Goal: Information Seeking & Learning: Find contact information

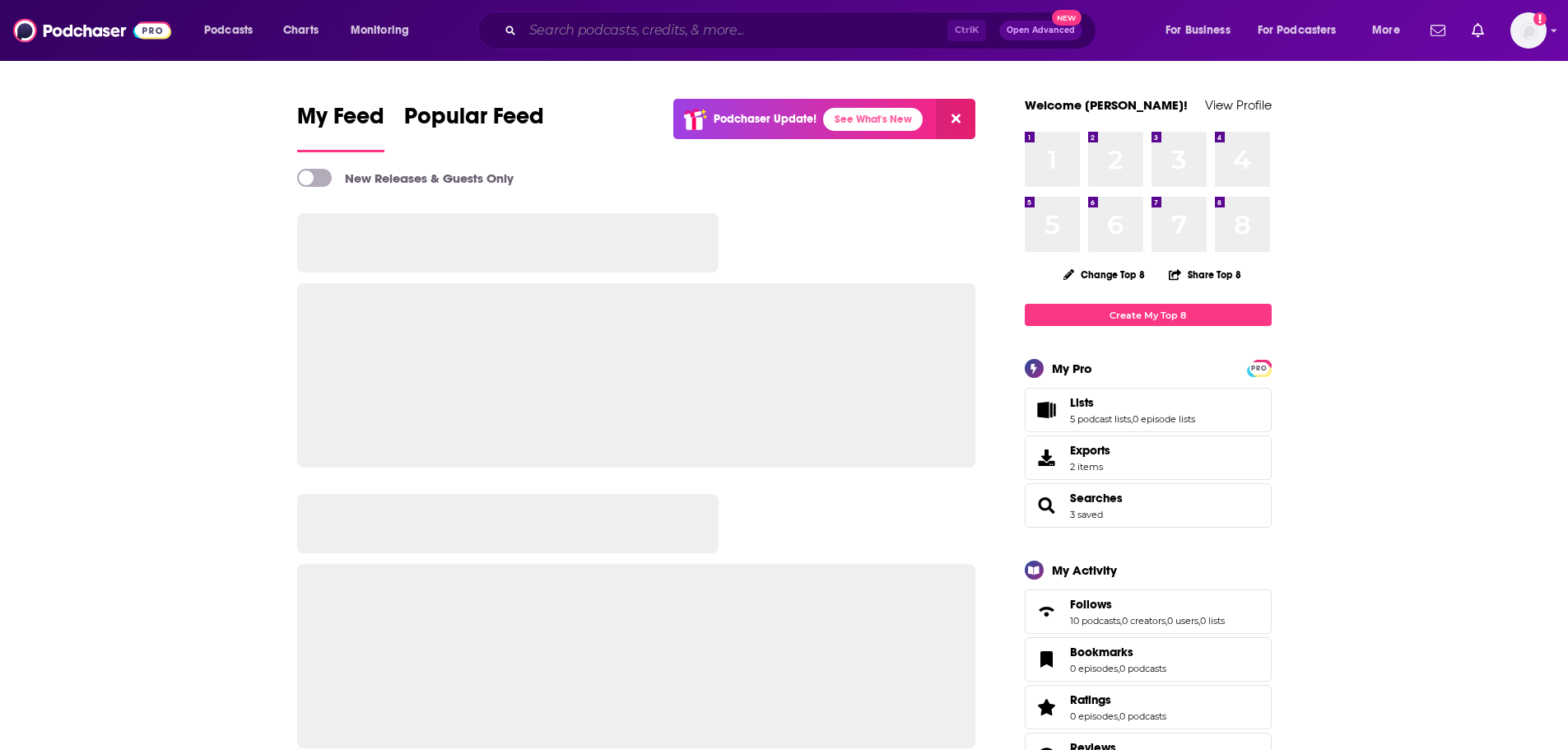
click at [750, 19] on input "Search podcasts, credits, & more..." at bounding box center [736, 30] width 425 height 27
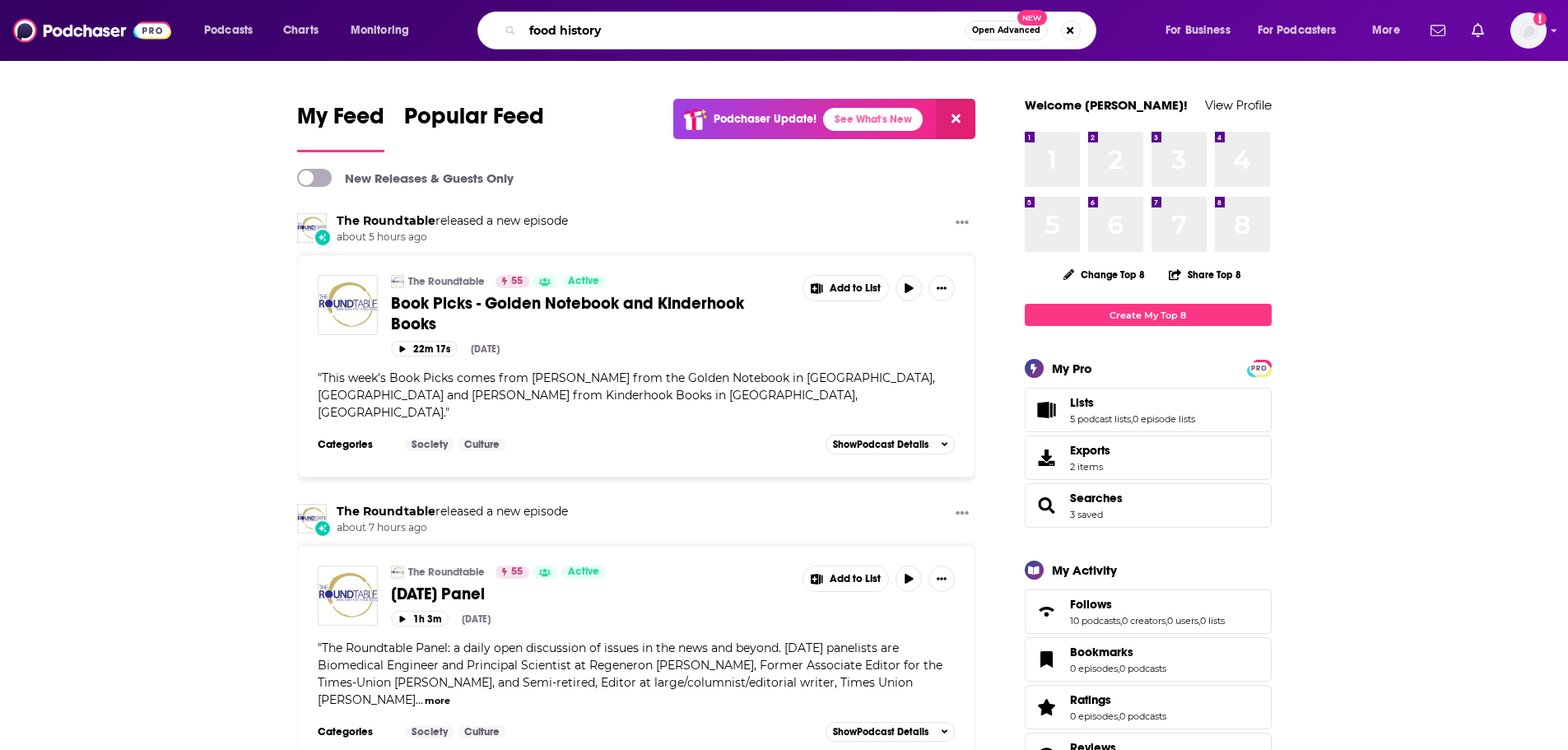
type input "food history"
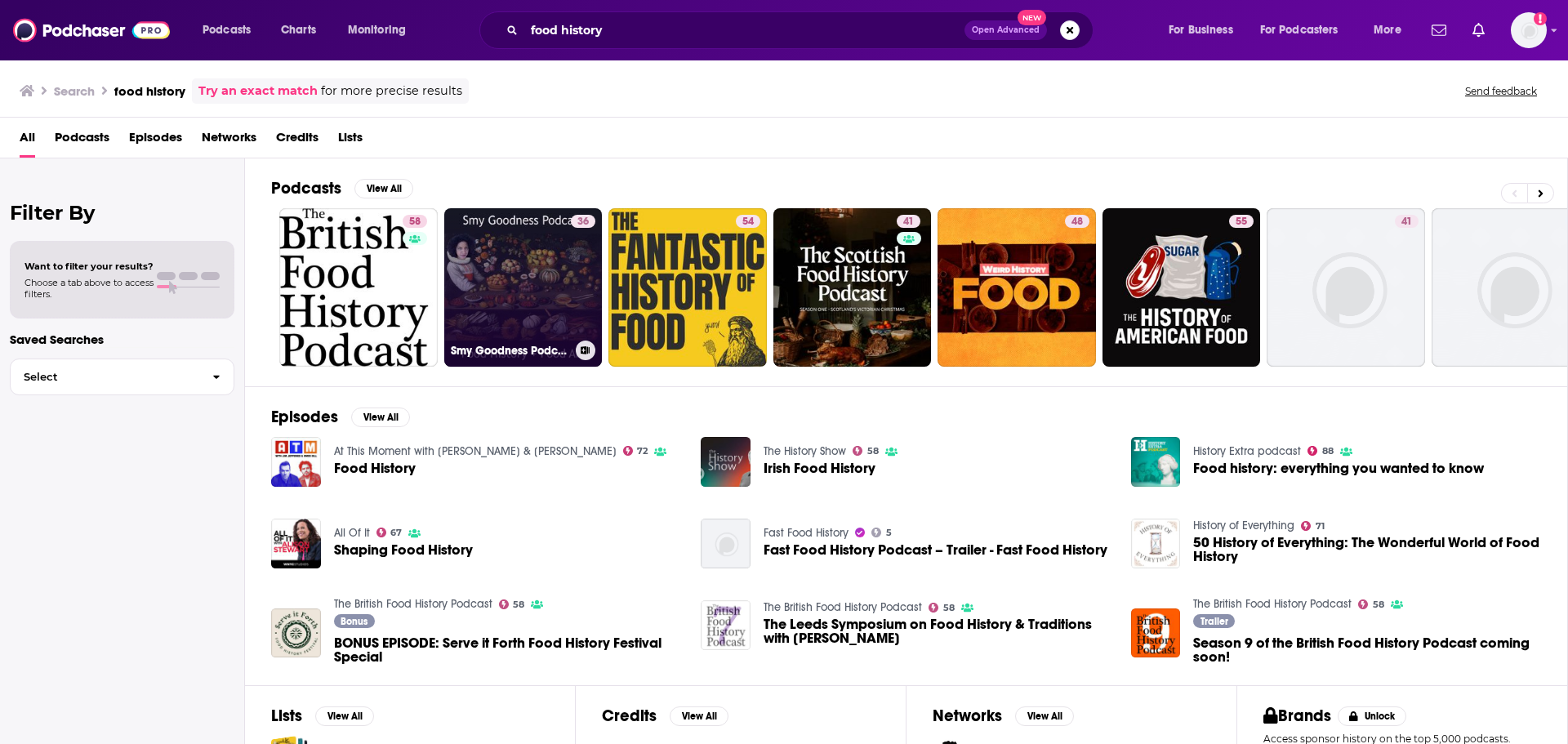
click at [533, 267] on link "36 Smy Goodness Podcast : Food History & Food Art" at bounding box center [524, 288] width 159 height 159
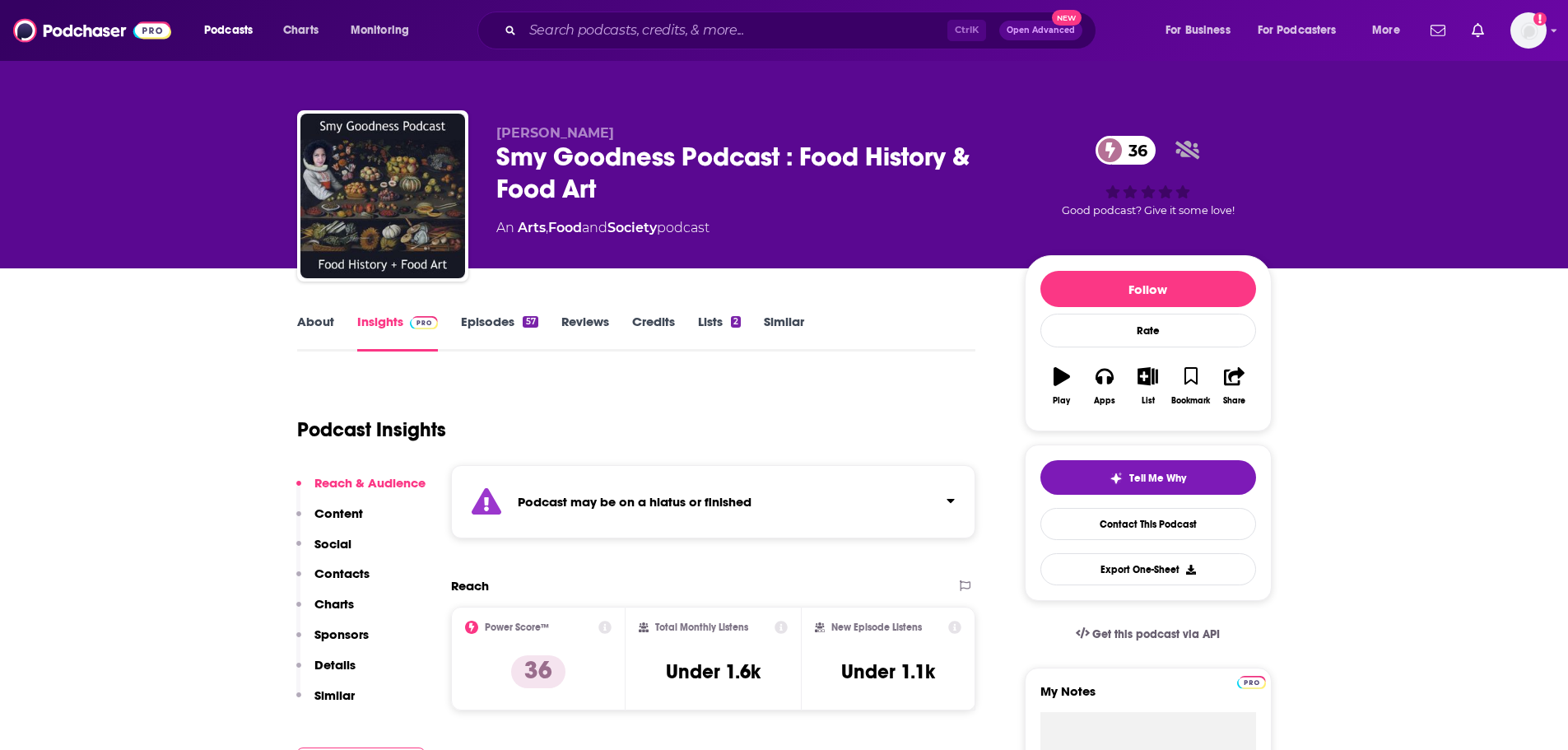
click at [318, 320] on link "About" at bounding box center [316, 333] width 37 height 38
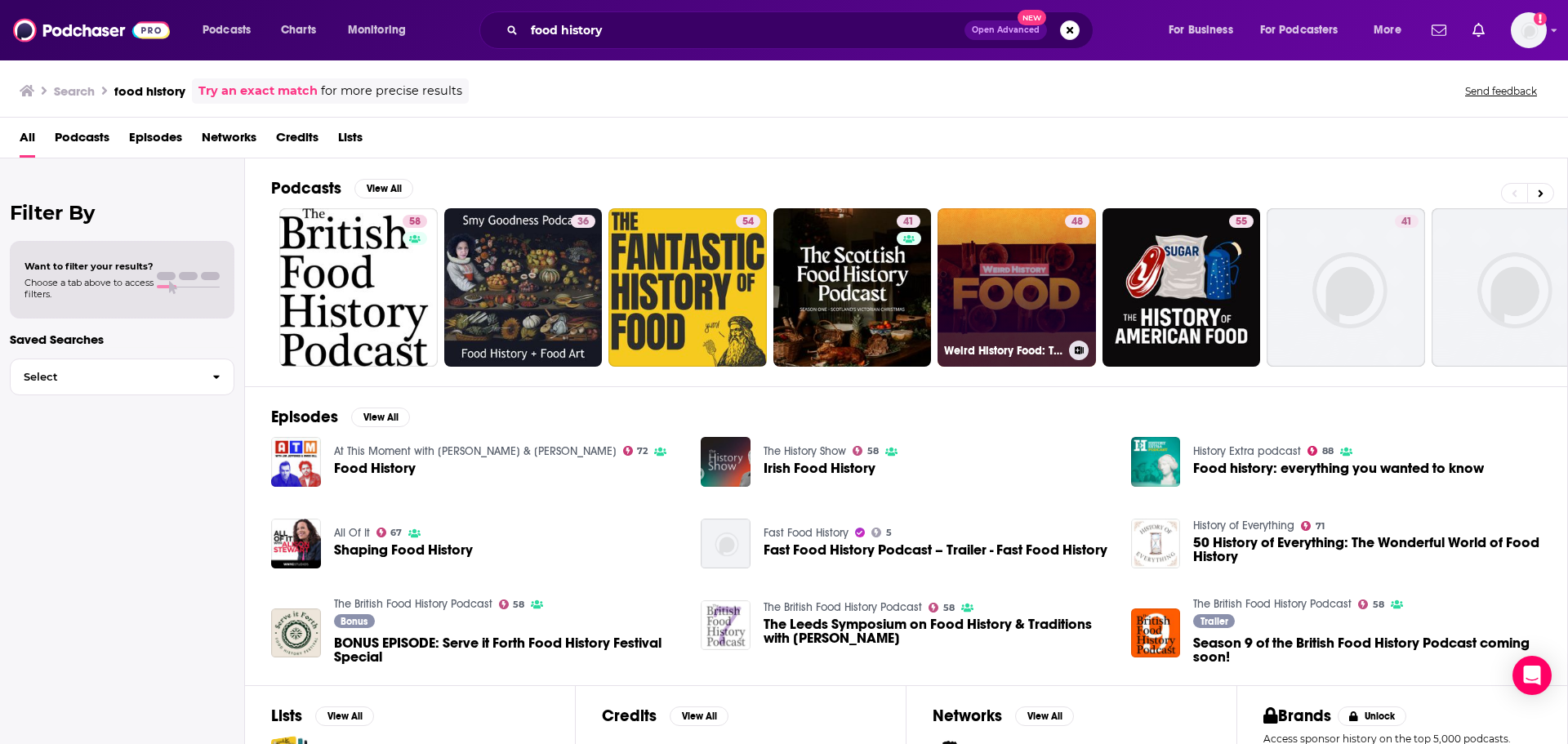
click at [1010, 281] on link "48 Weird History Food: The Unexpected and Untold Chronicles of Food" at bounding box center [1017, 288] width 159 height 159
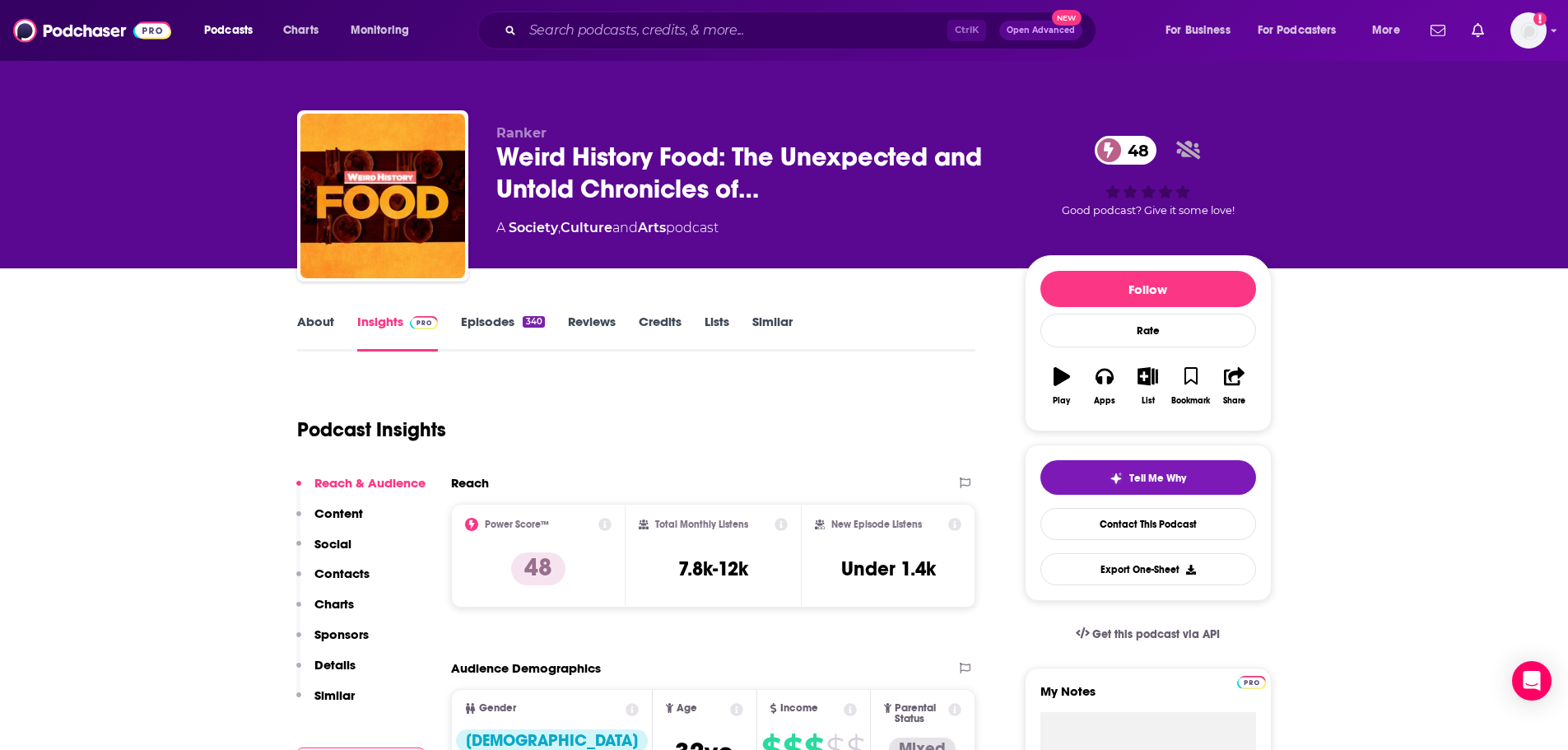
click at [319, 321] on link "About" at bounding box center [316, 333] width 37 height 38
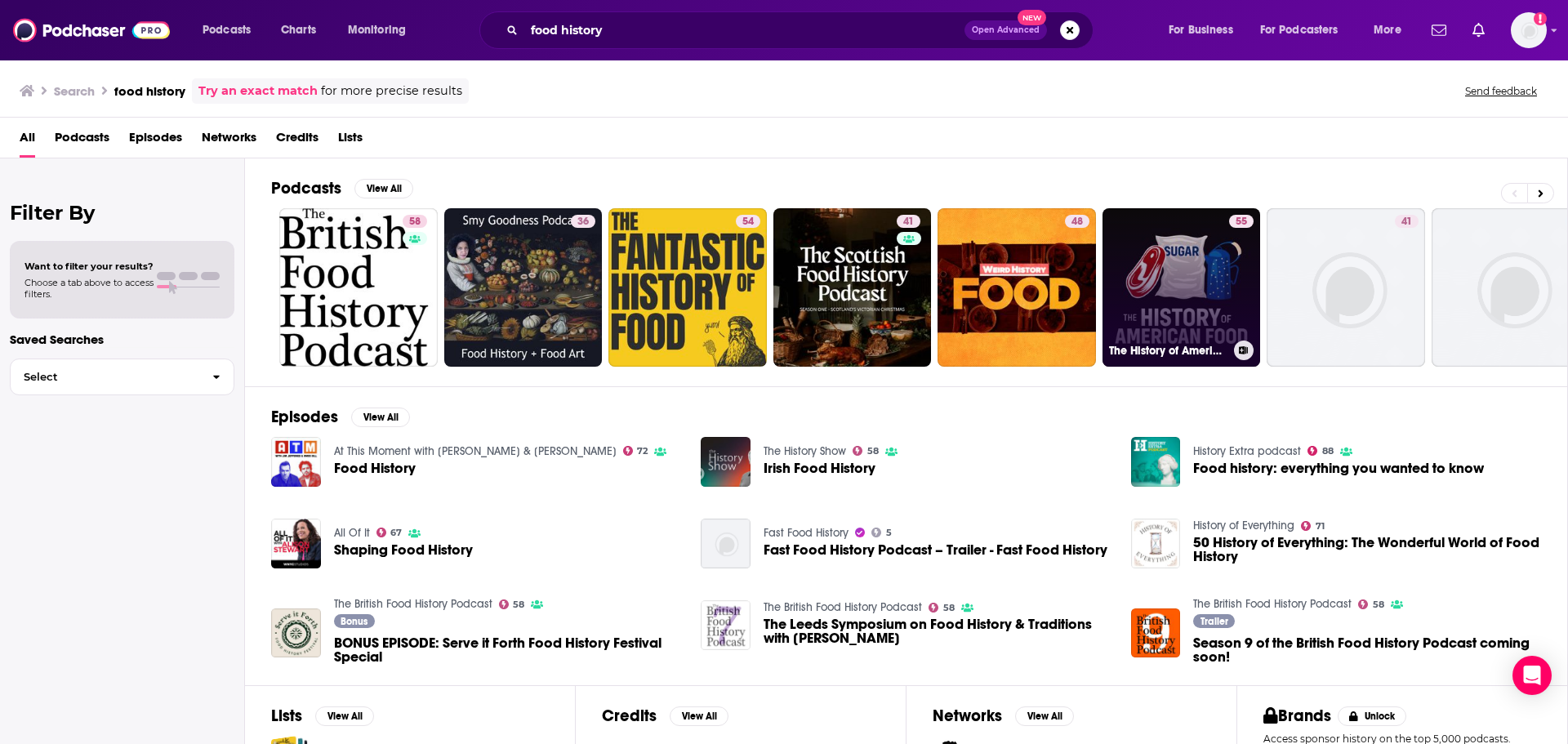
click at [1165, 267] on link "55 The History of American Food" at bounding box center [1182, 288] width 159 height 159
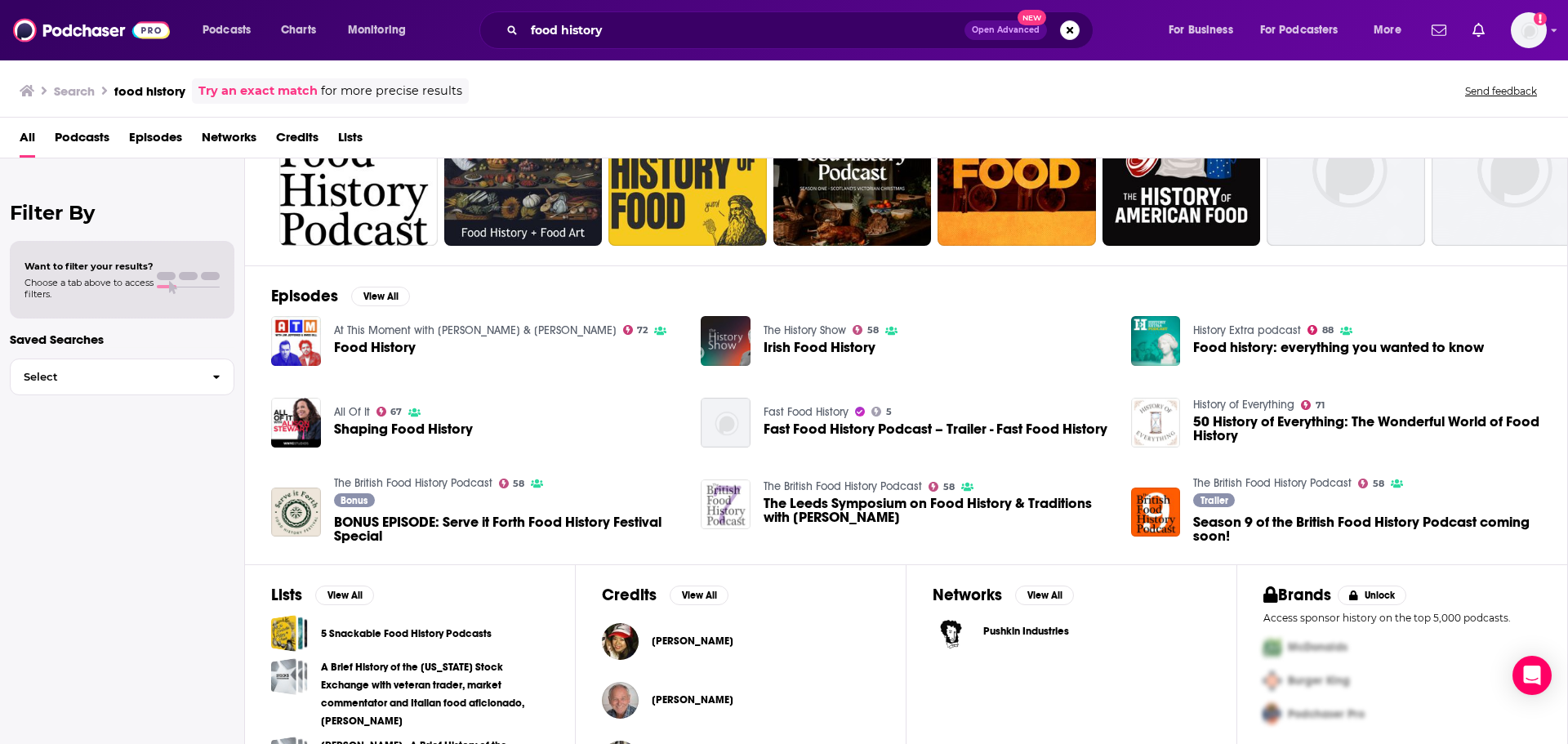
scroll to position [163, 0]
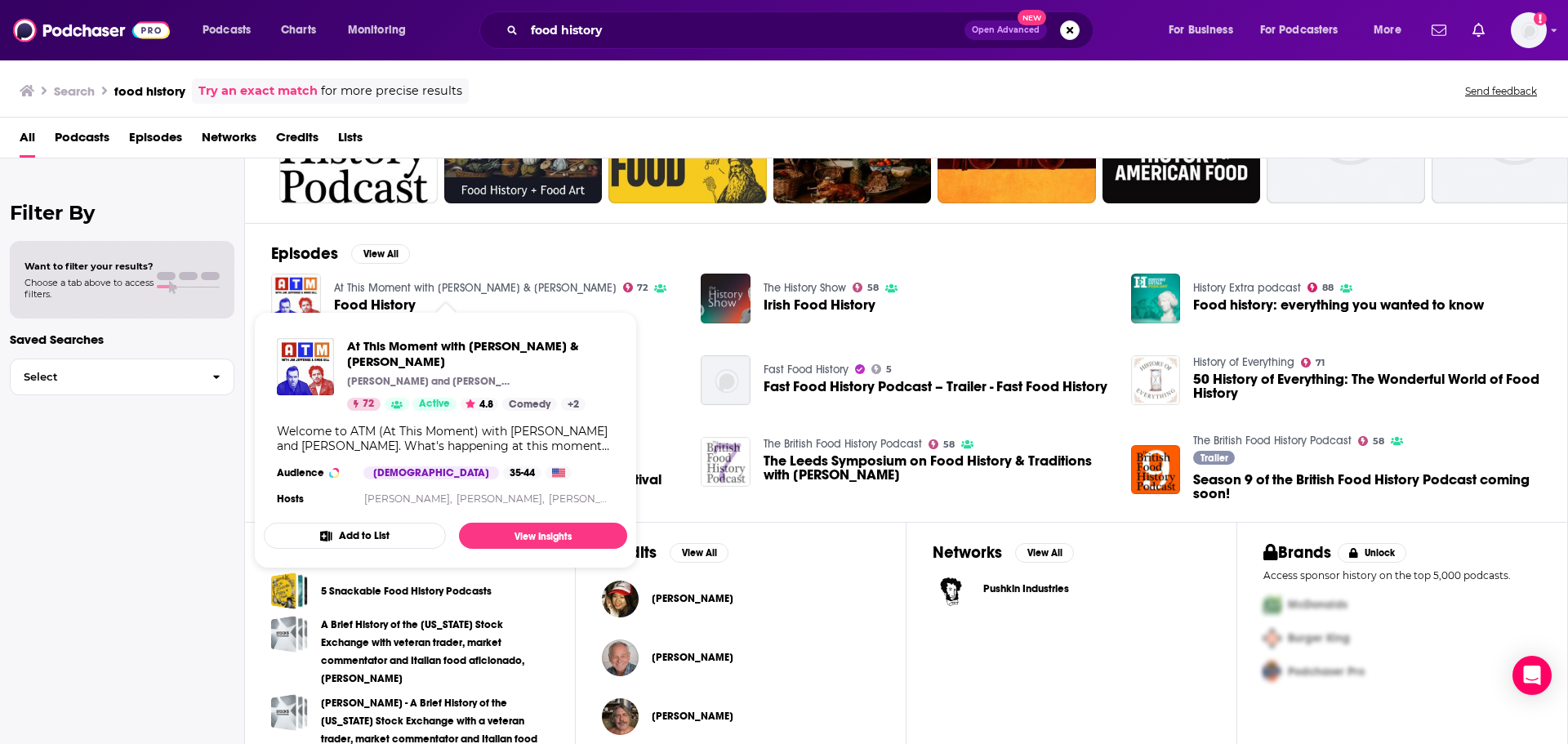
click at [473, 290] on link "At This Moment with [PERSON_NAME] & [PERSON_NAME]" at bounding box center [476, 288] width 282 height 14
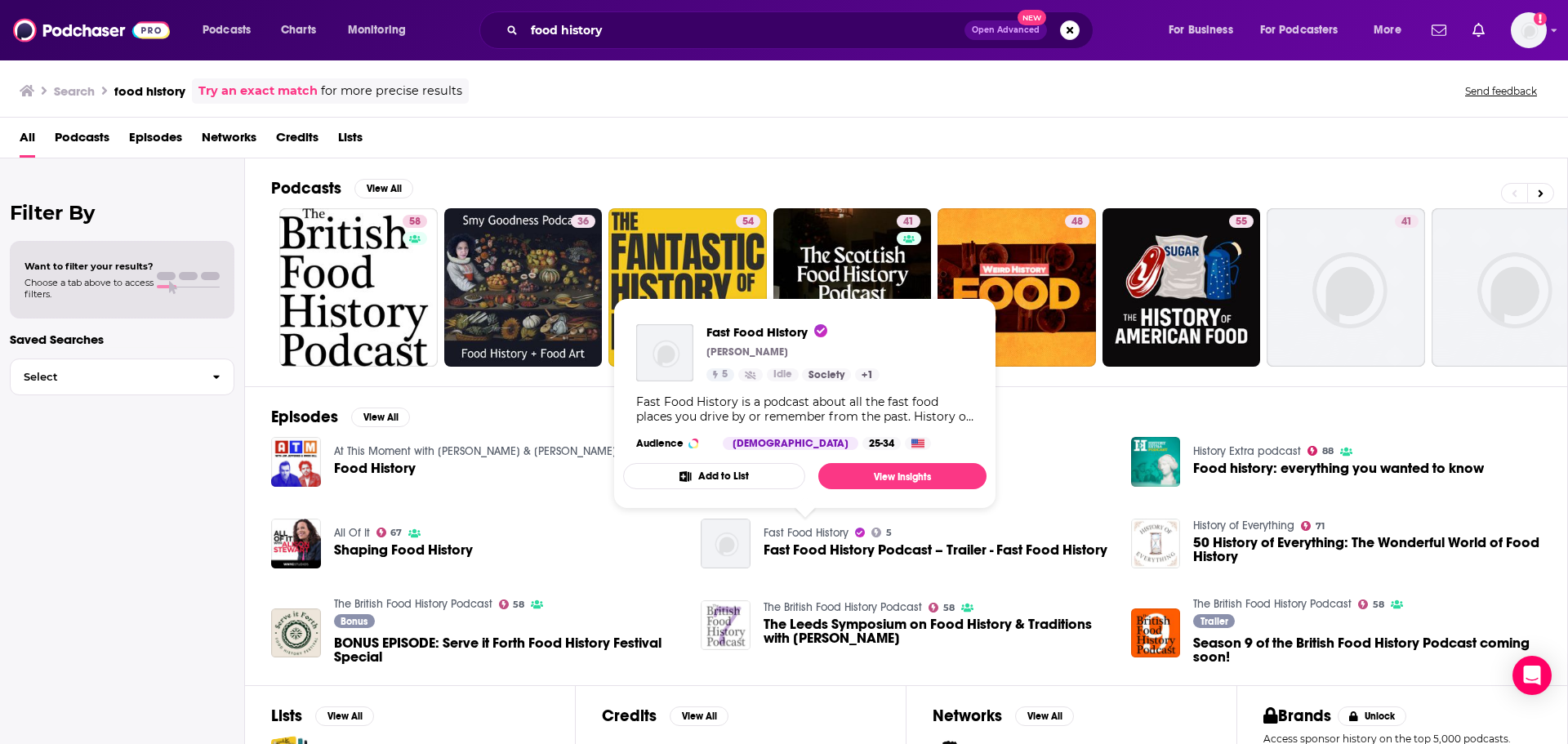
click at [834, 528] on link "Fast Food History" at bounding box center [806, 533] width 85 height 14
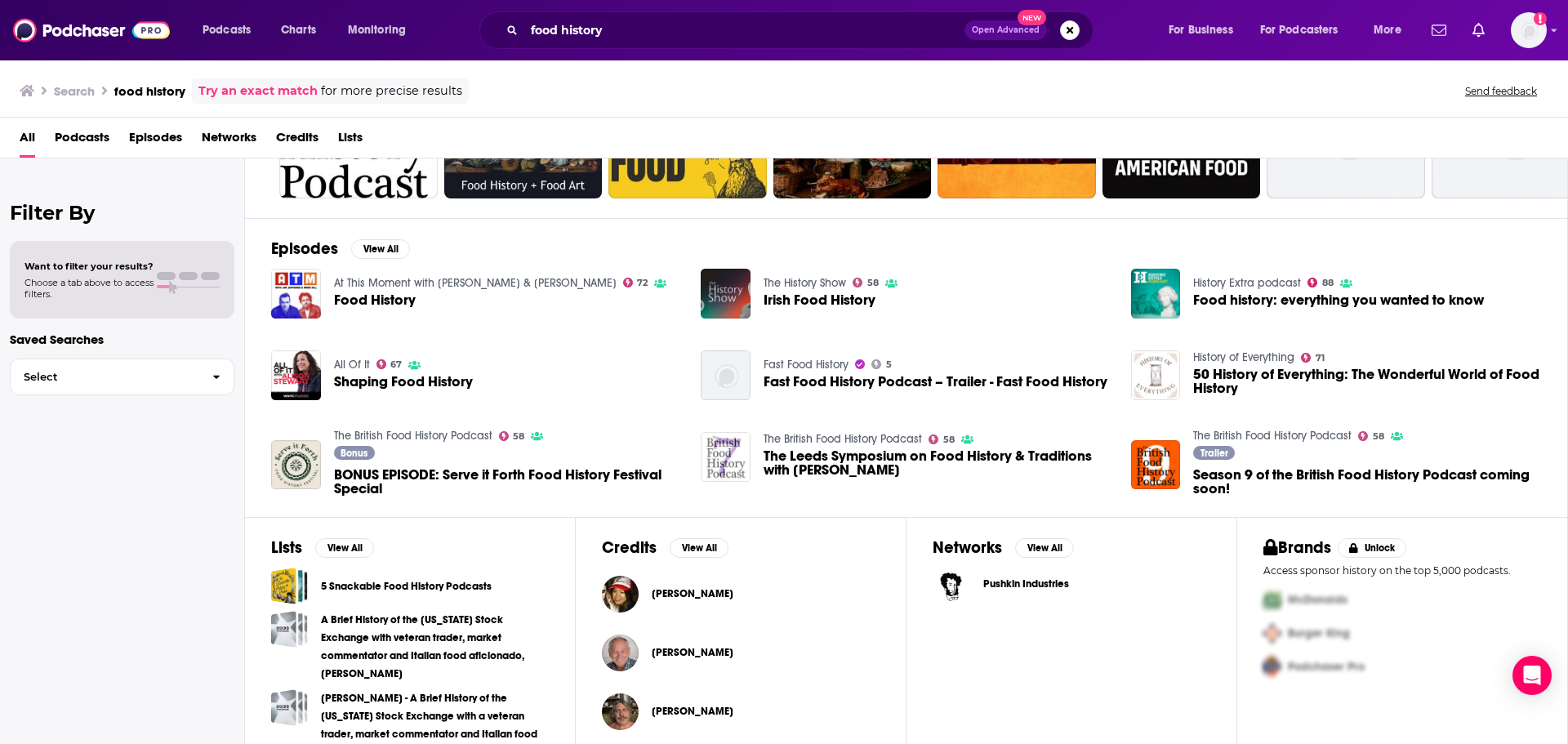
scroll to position [179, 0]
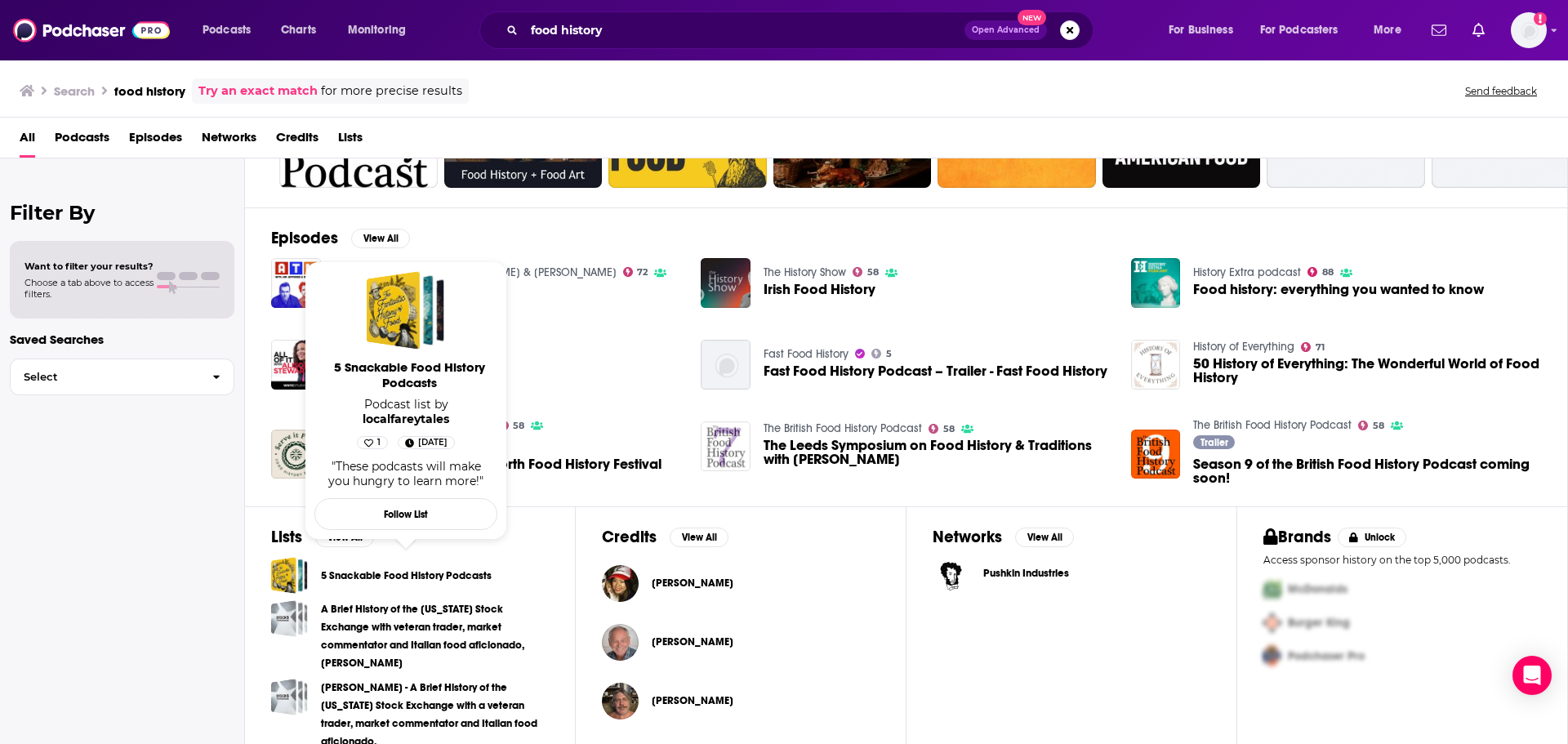
click at [411, 572] on link "5 Snackable Food History Podcasts" at bounding box center [406, 575] width 170 height 18
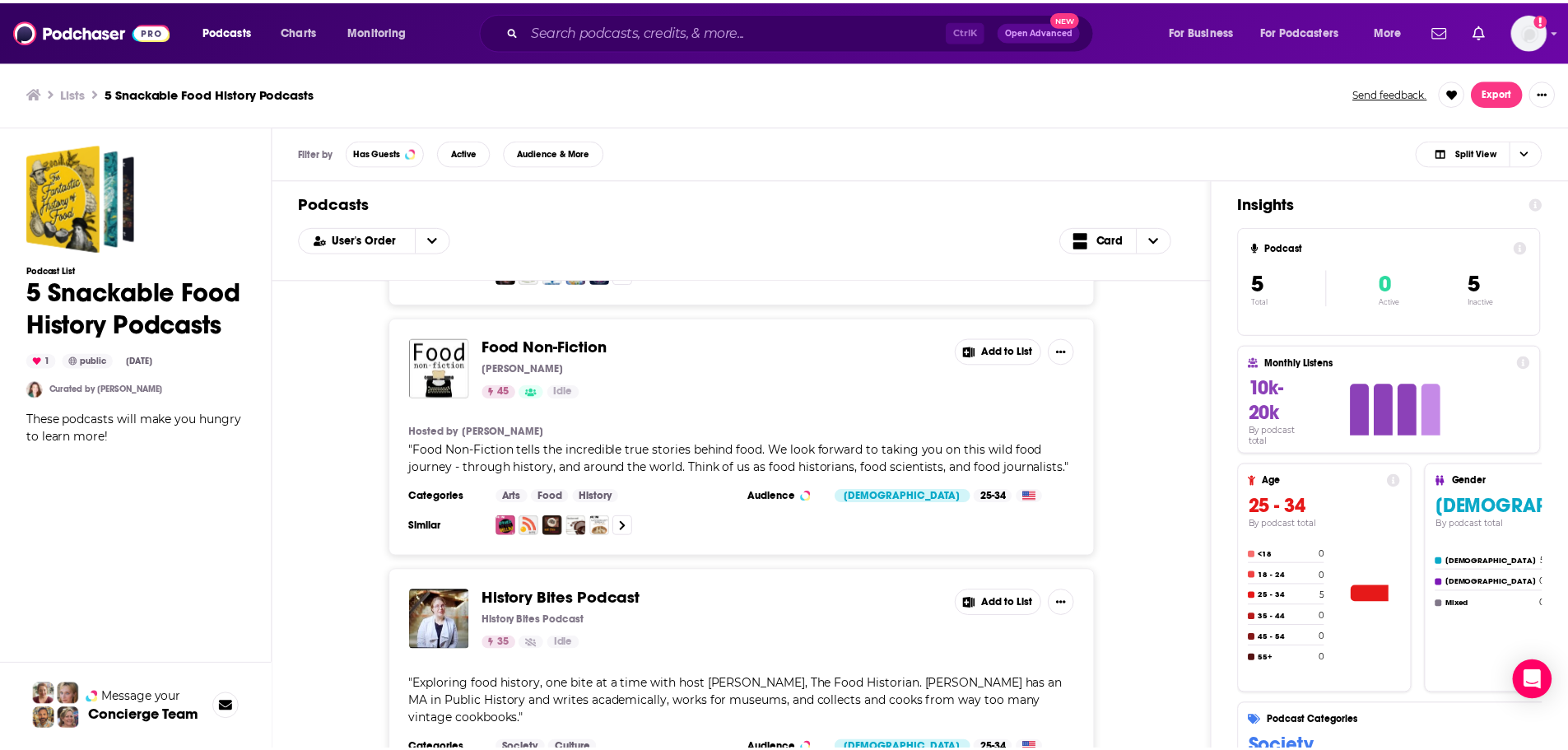
scroll to position [741, 0]
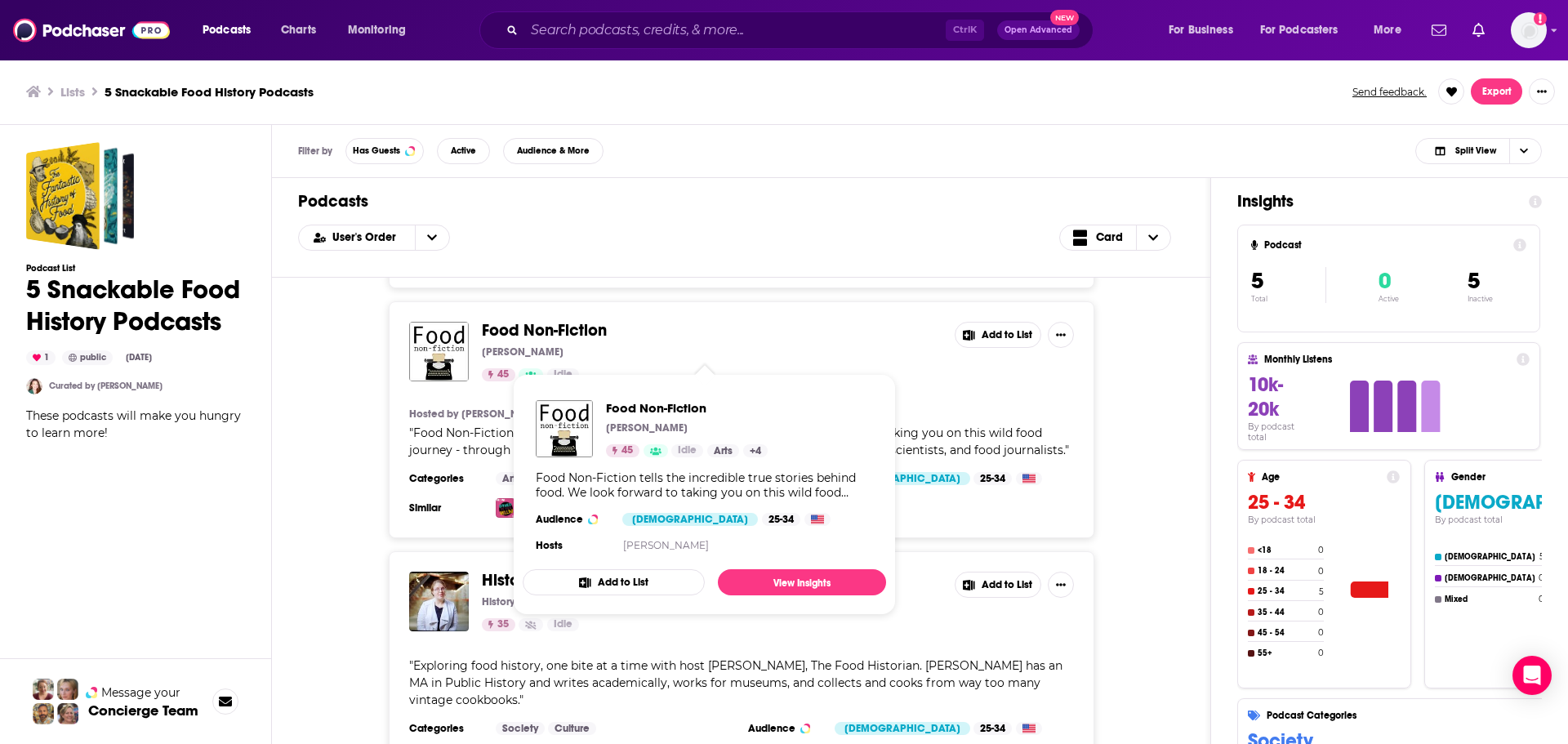
click at [539, 341] on span "Food Non-Fiction" at bounding box center [544, 330] width 125 height 20
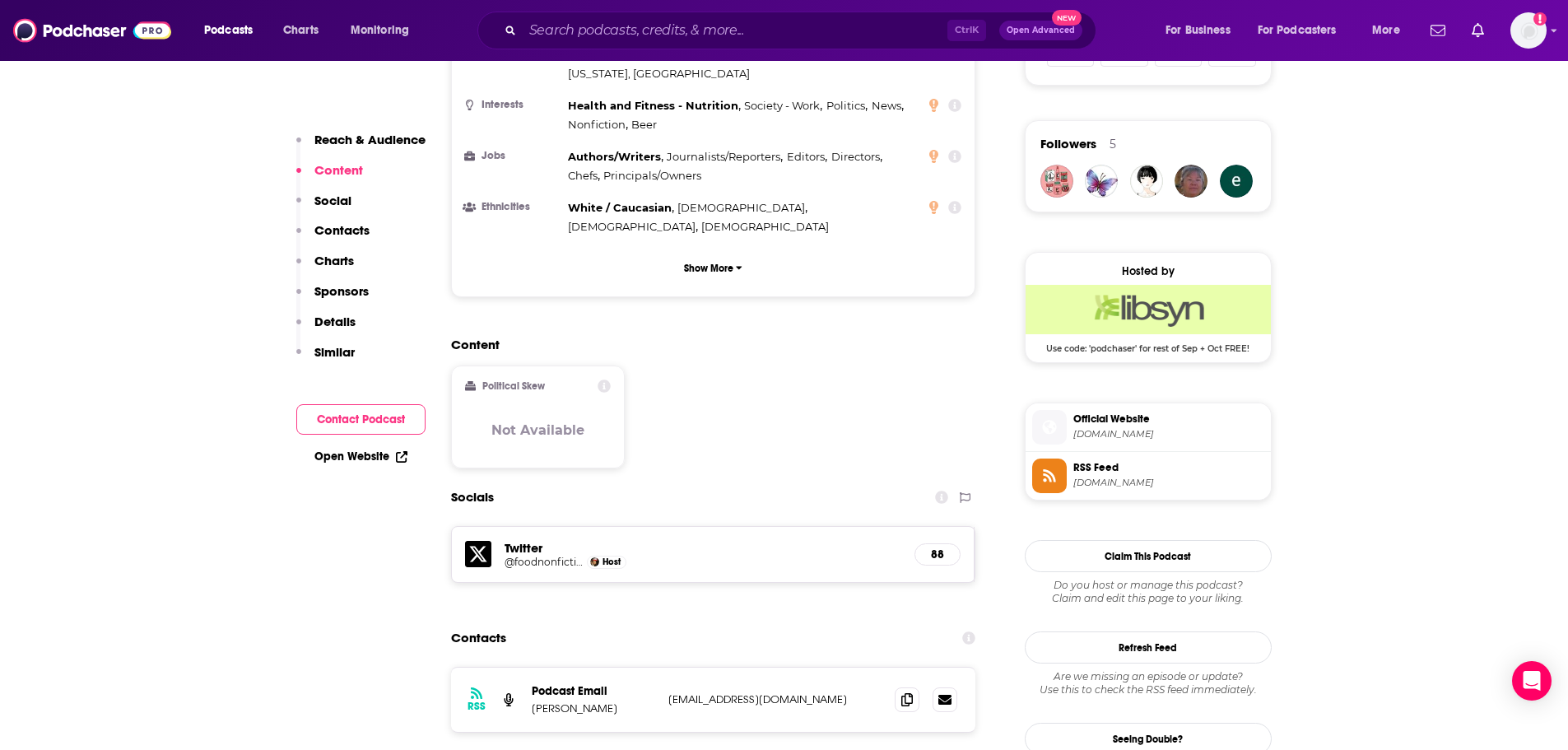
scroll to position [1153, 0]
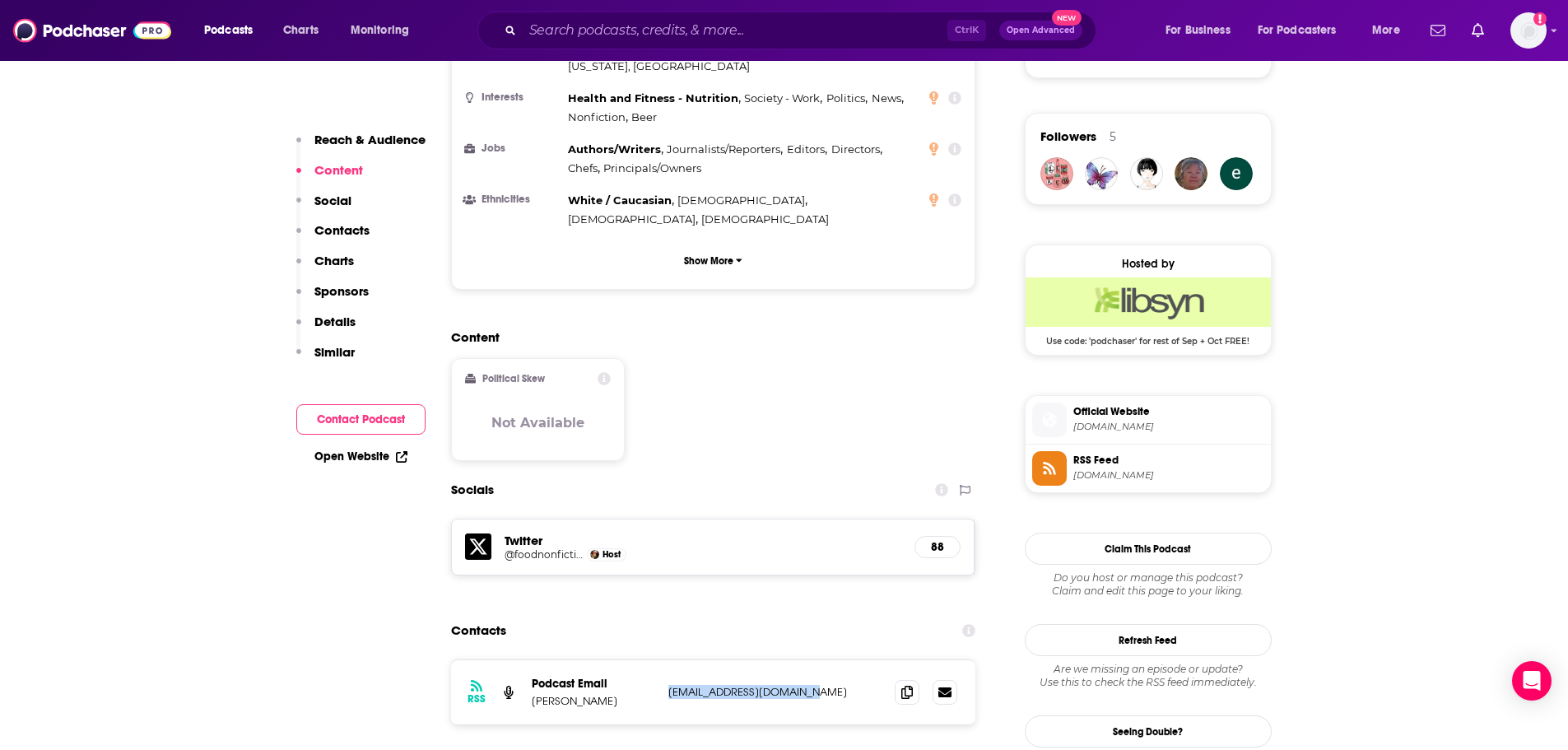
drag, startPoint x: 815, startPoint y: 590, endPoint x: 667, endPoint y: 592, distance: 148.0
click at [667, 660] on div "RSS Podcast Email [PERSON_NAME] [EMAIL_ADDRESS][DOMAIN_NAME] [EMAIL_ADDRESS][DO…" at bounding box center [713, 692] width 526 height 64
copy p "[EMAIL_ADDRESS][DOMAIN_NAME]"
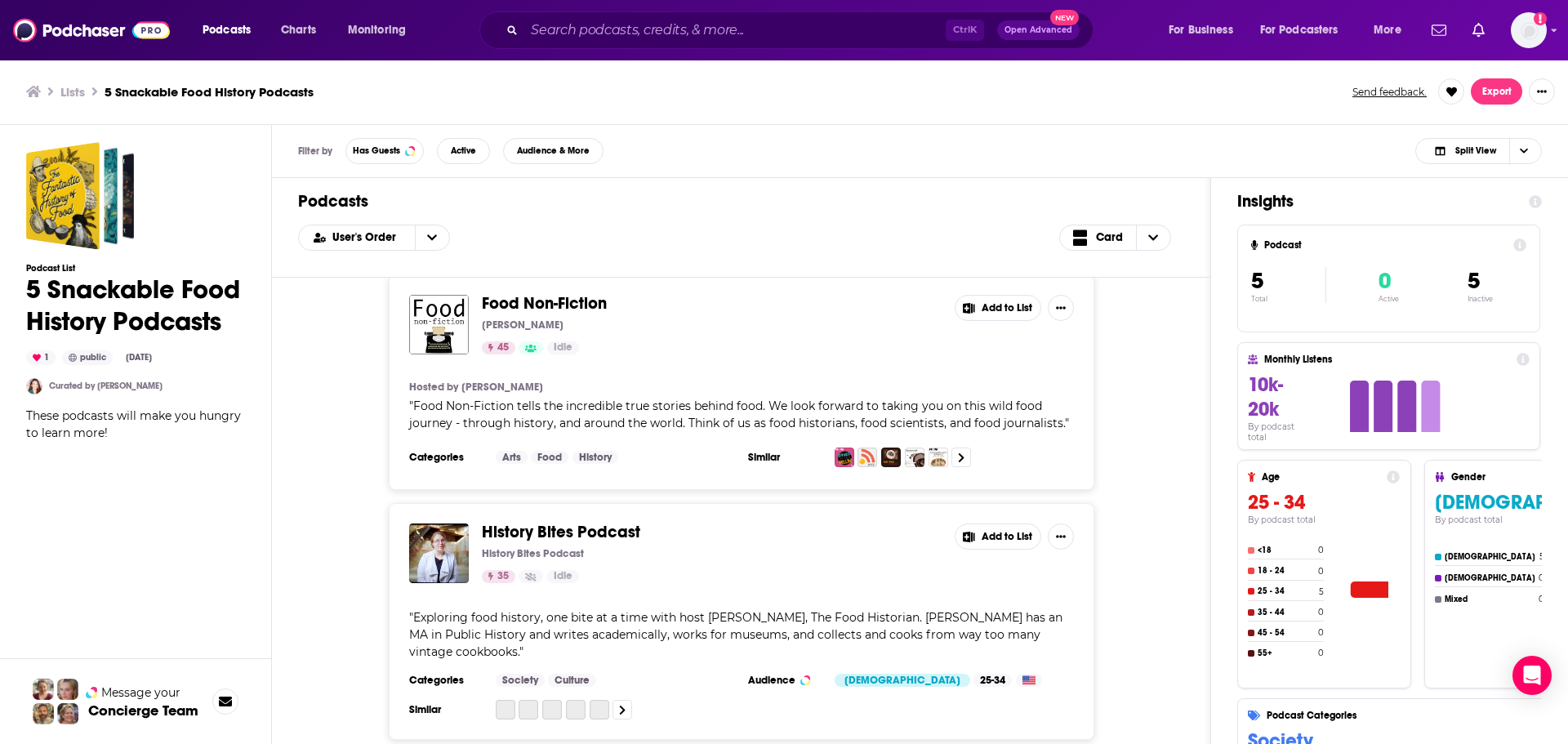
scroll to position [779, 0]
click at [1165, 364] on div "Food Non-Fiction [PERSON_NAME] 45 Idle Add to List Hosted by [PERSON_NAME] " Fo…" at bounding box center [741, 382] width 886 height 215
click at [1187, 445] on div "The Fantastic History Of Food [PERSON_NAME] [PERSON_NAME] Key 54 Idle 5 Add to …" at bounding box center [740, 513] width 938 height 470
